Goal: Task Accomplishment & Management: Manage account settings

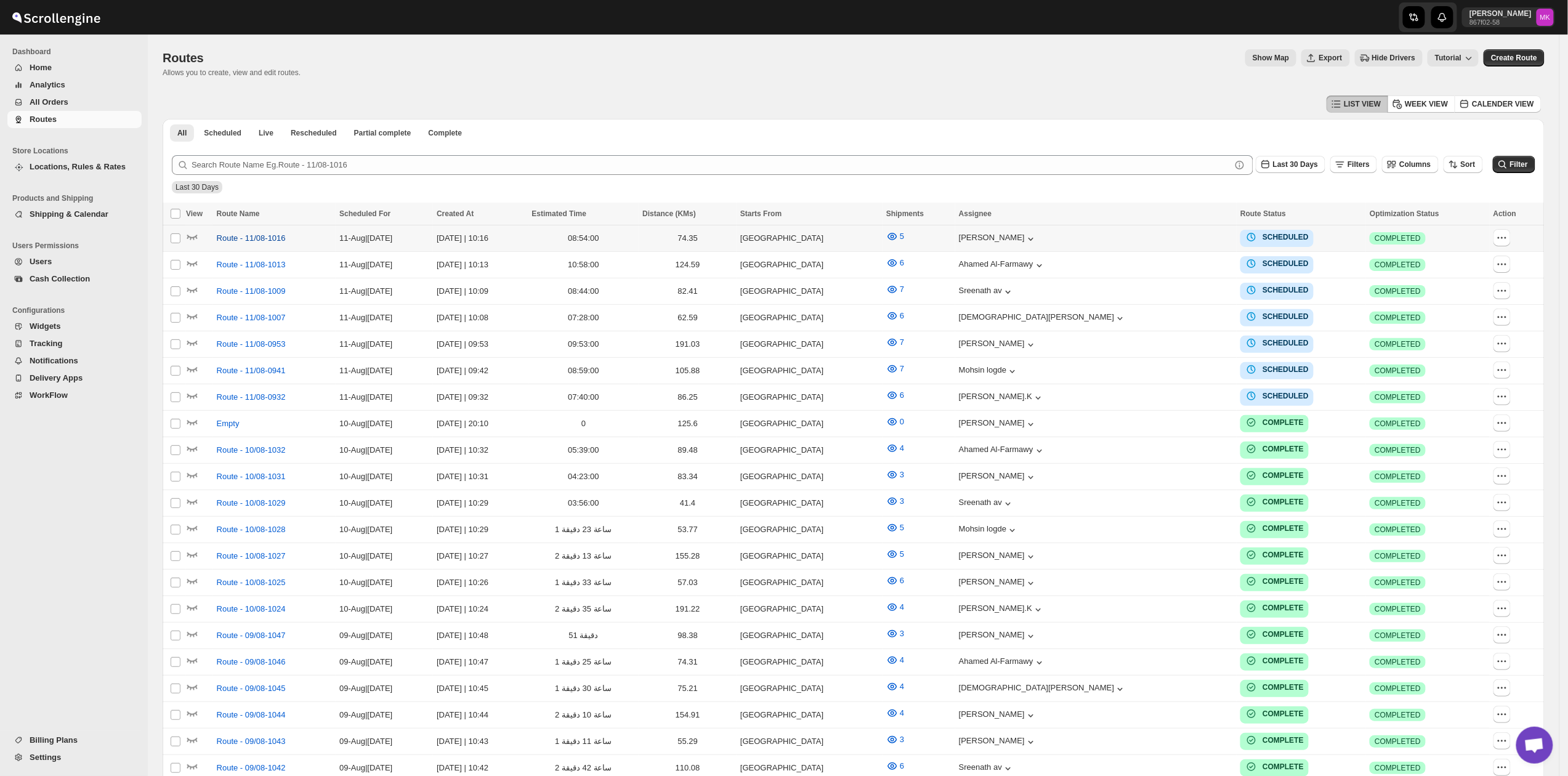
click at [222, 235] on span "Route - 11/08-1016" at bounding box center [251, 237] width 69 height 12
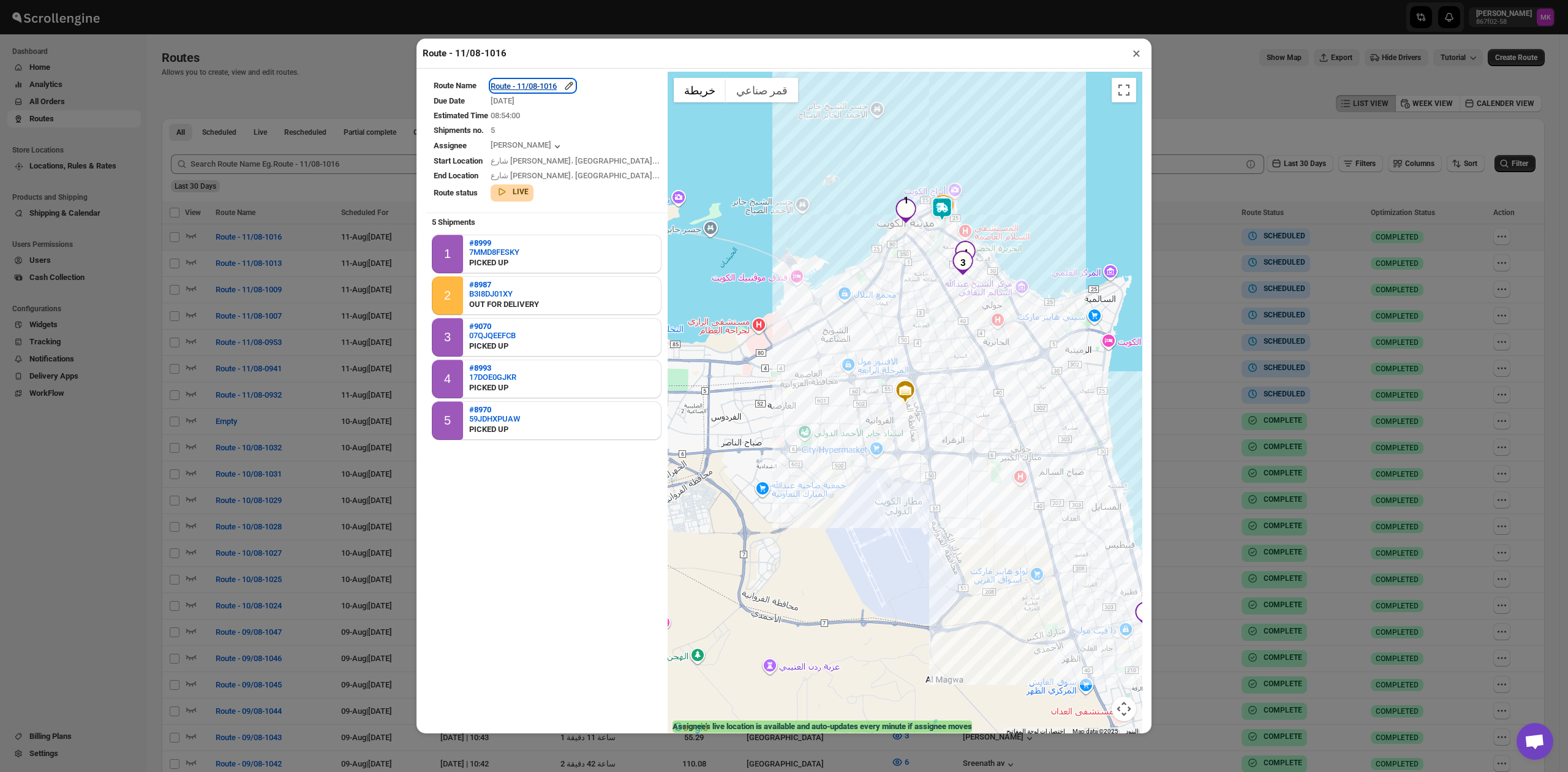
click at [563, 90] on div "Route - 11/08-1016" at bounding box center [533, 85] width 85 height 12
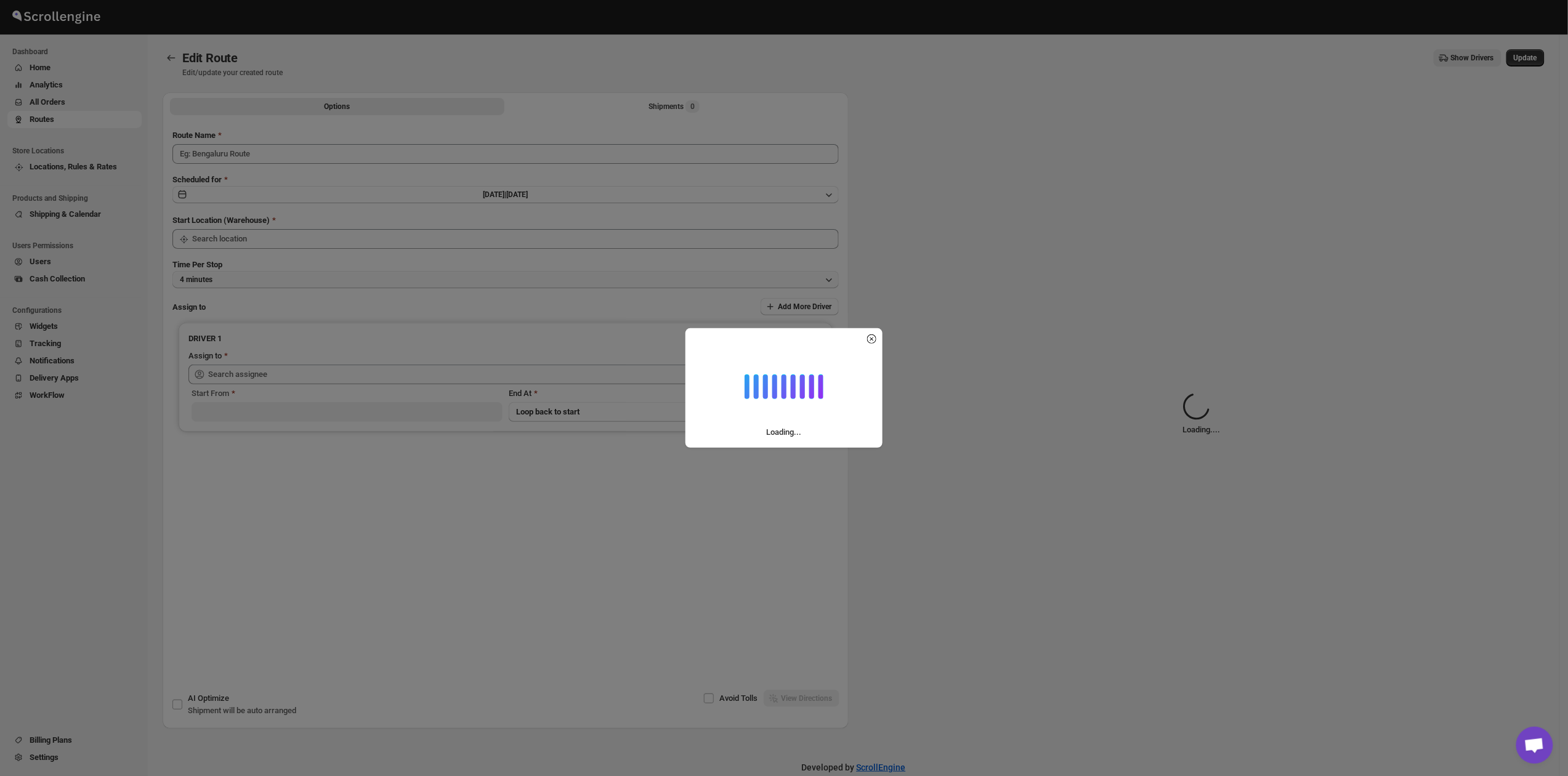
type input "Route - 11/08-1016"
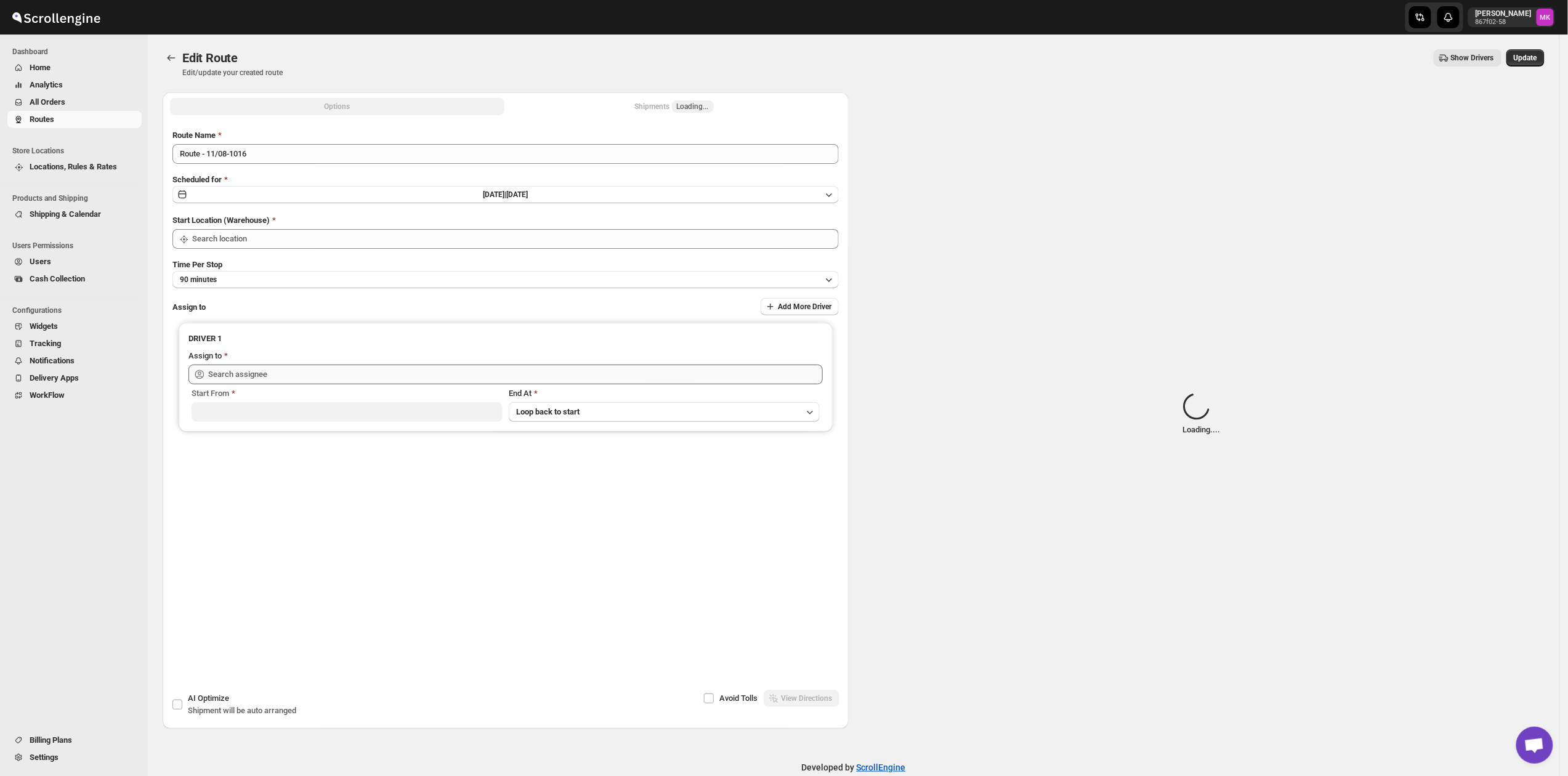
type input "[GEOGRAPHIC_DATA]"
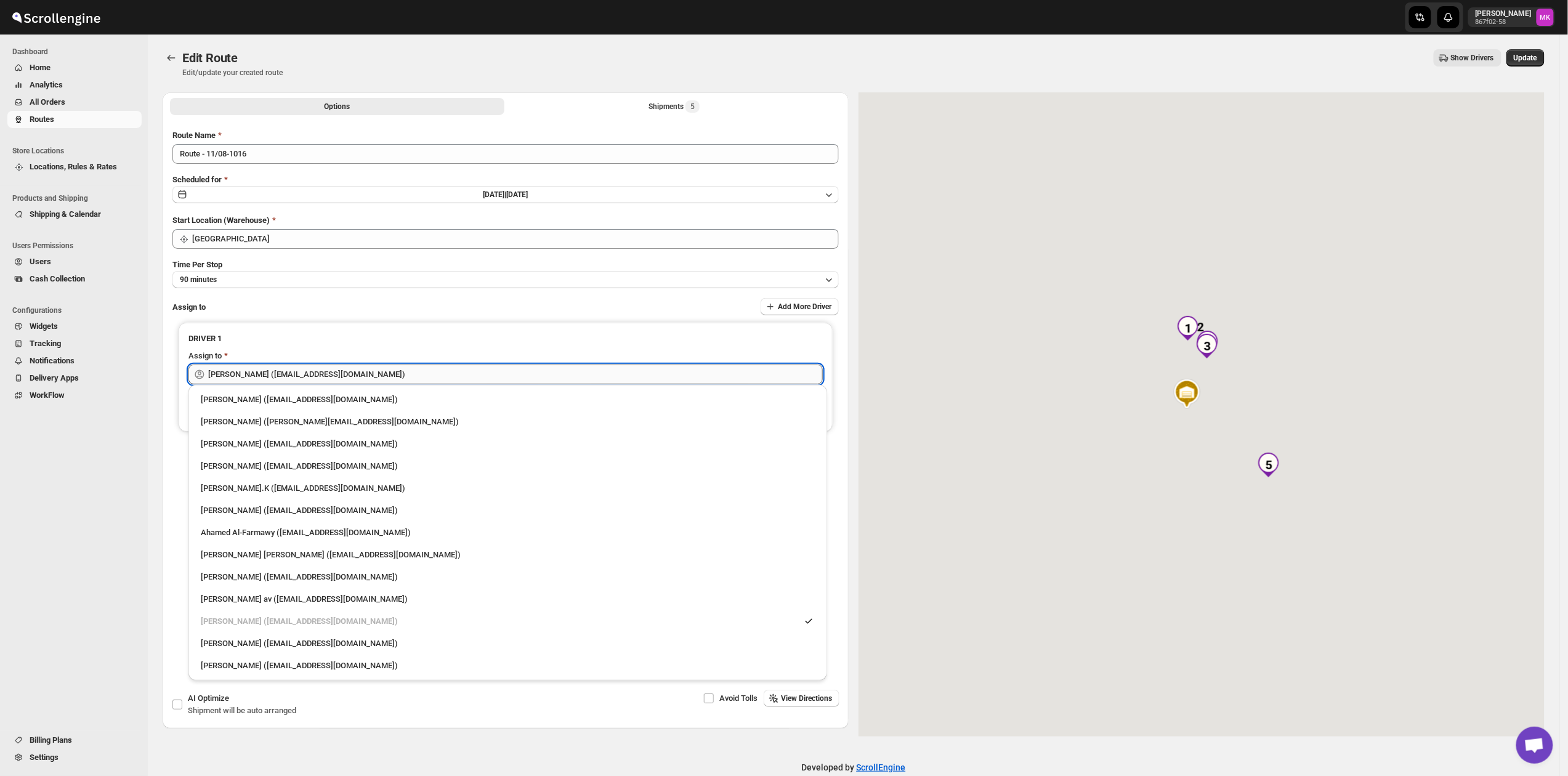
click at [278, 373] on input "[PERSON_NAME] ([EMAIL_ADDRESS][DOMAIN_NAME])" at bounding box center [516, 374] width 615 height 19
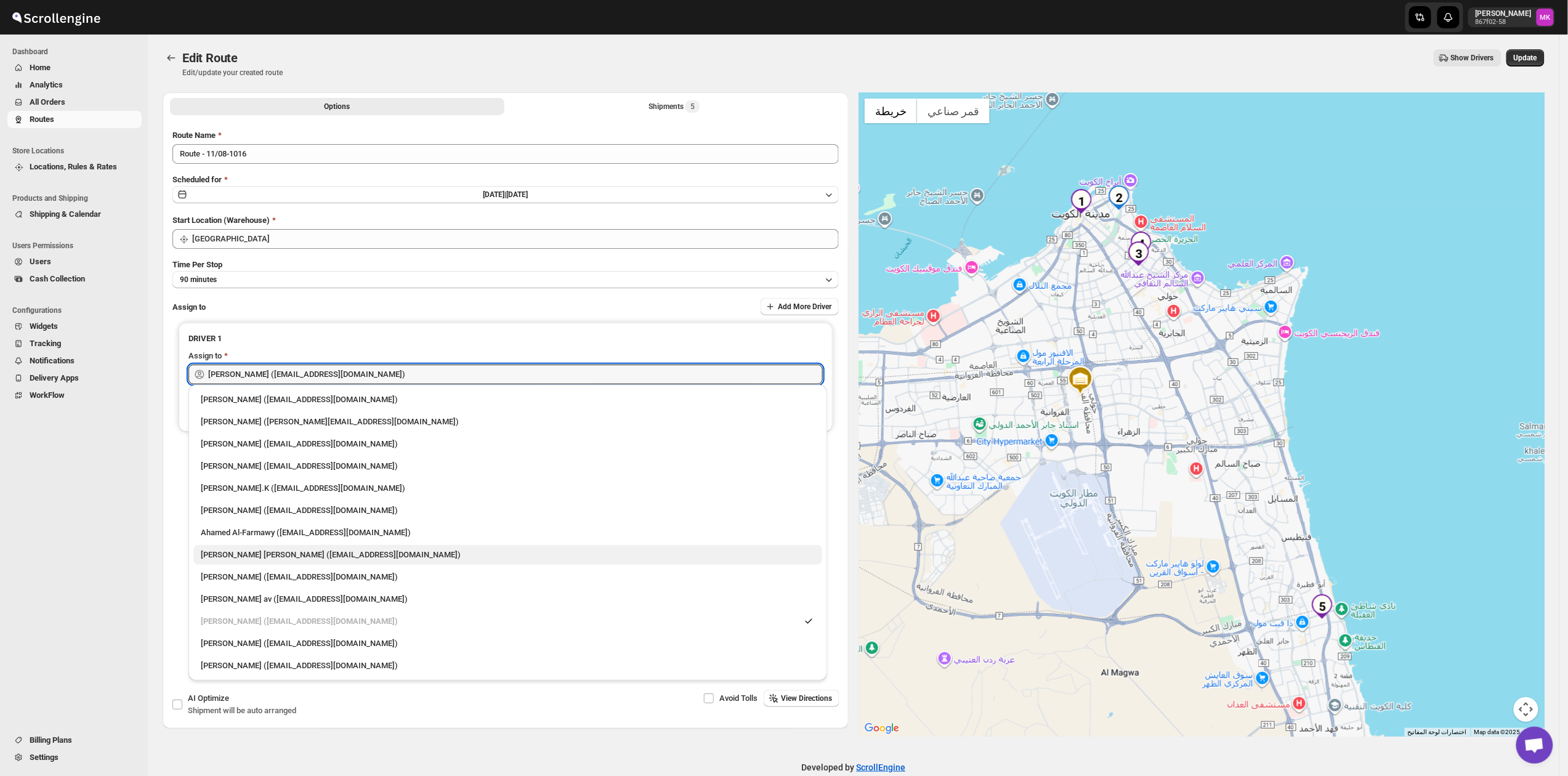
click at [292, 556] on div "[PERSON_NAME] [PERSON_NAME] ([EMAIL_ADDRESS][DOMAIN_NAME])" at bounding box center [508, 554] width 614 height 12
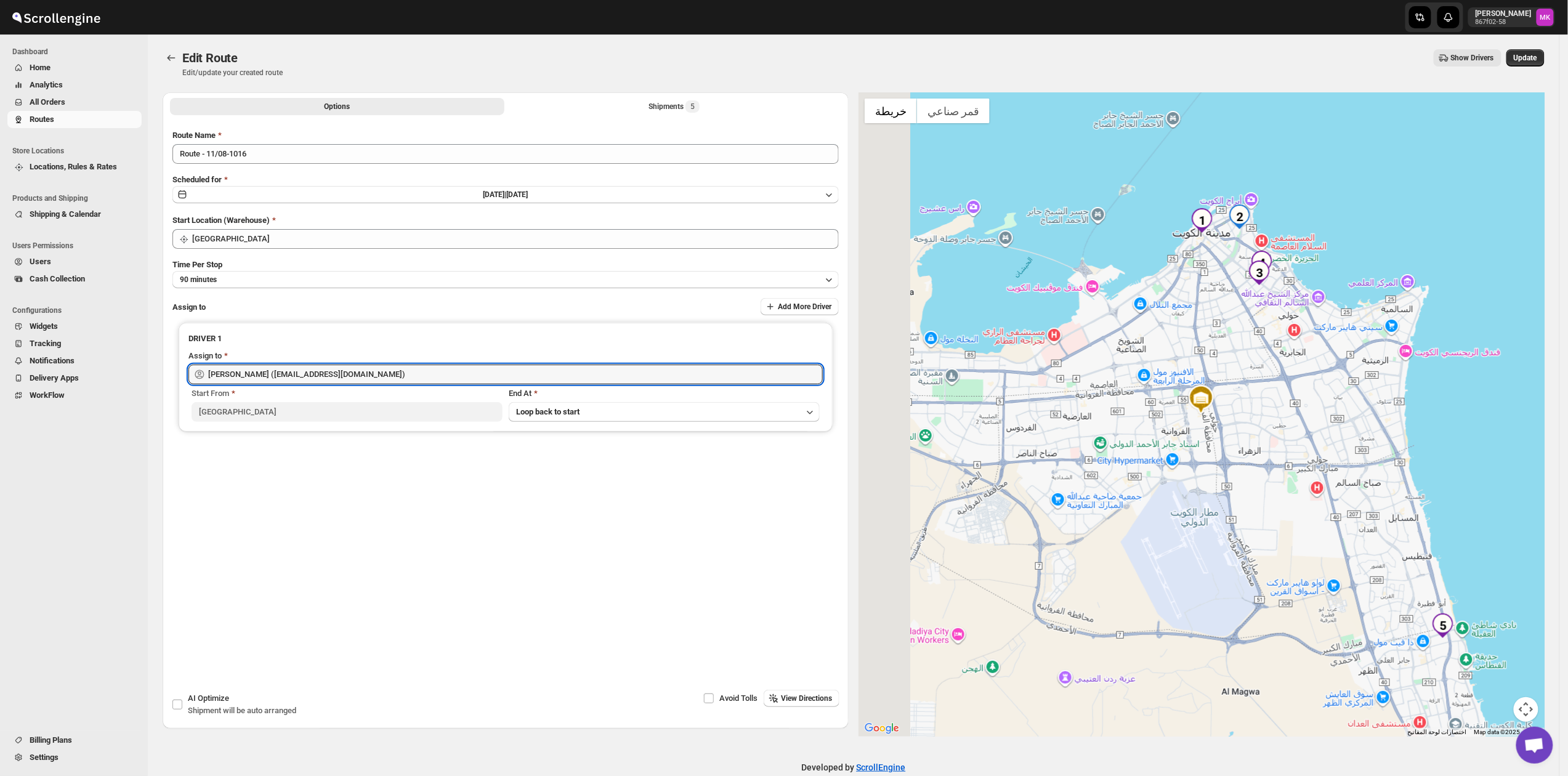
type input "[PERSON_NAME] [PERSON_NAME] ([EMAIL_ADDRESS][DOMAIN_NAME])"
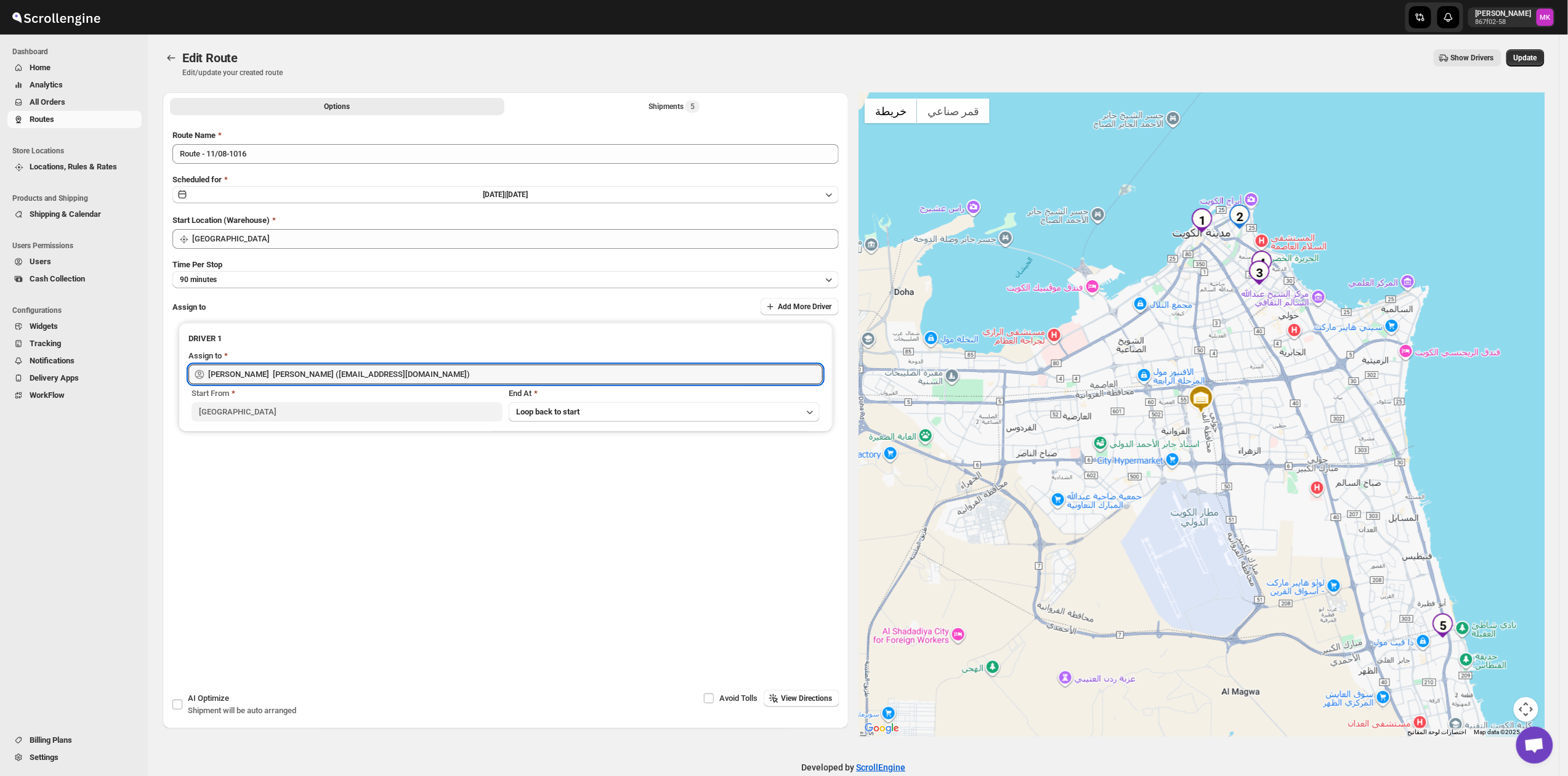
click at [1537, 65] on button "Update" at bounding box center [1525, 57] width 38 height 18
